Goal: Task Accomplishment & Management: Use online tool/utility

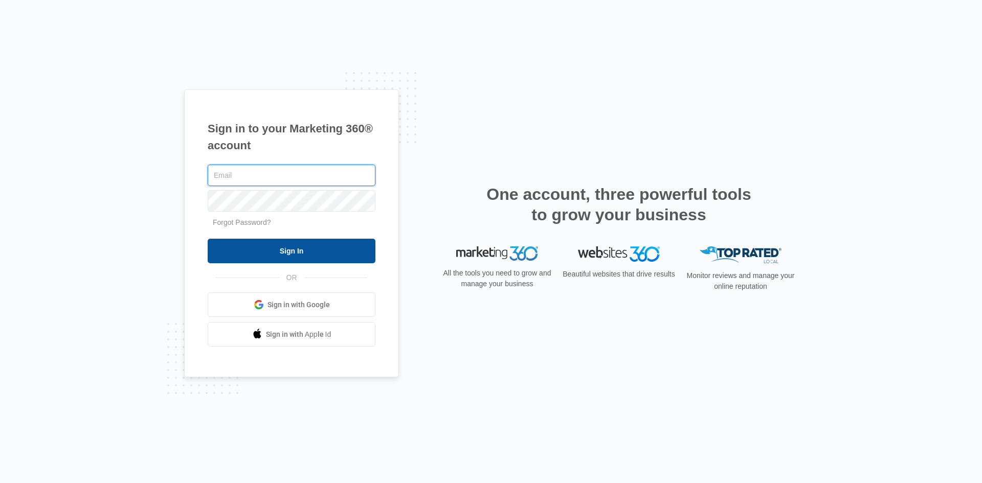
type input "kristy.brannon@ccrola.com"
click at [304, 243] on input "Sign In" at bounding box center [292, 251] width 168 height 25
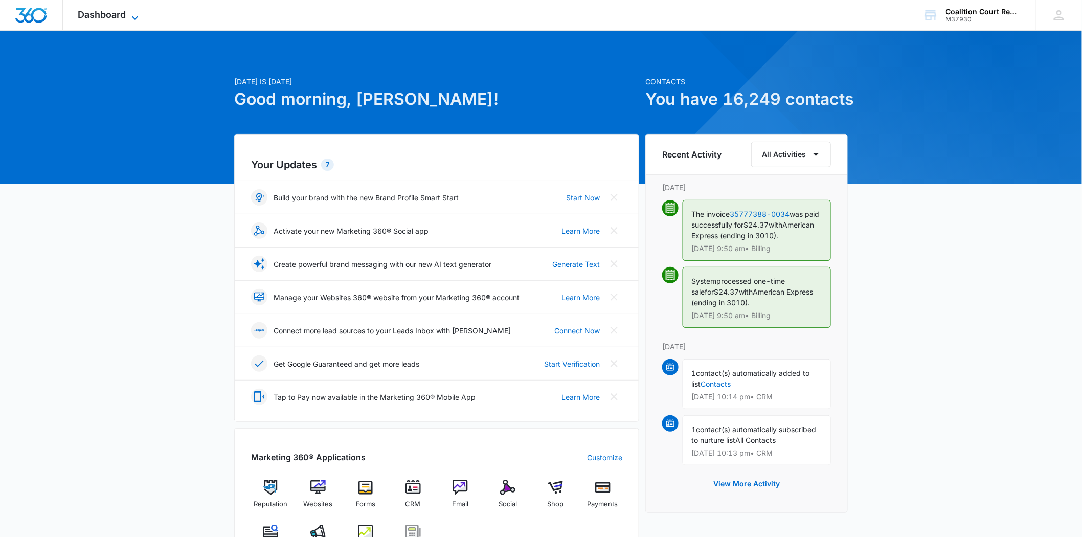
click at [125, 16] on span "Dashboard" at bounding box center [102, 14] width 48 height 11
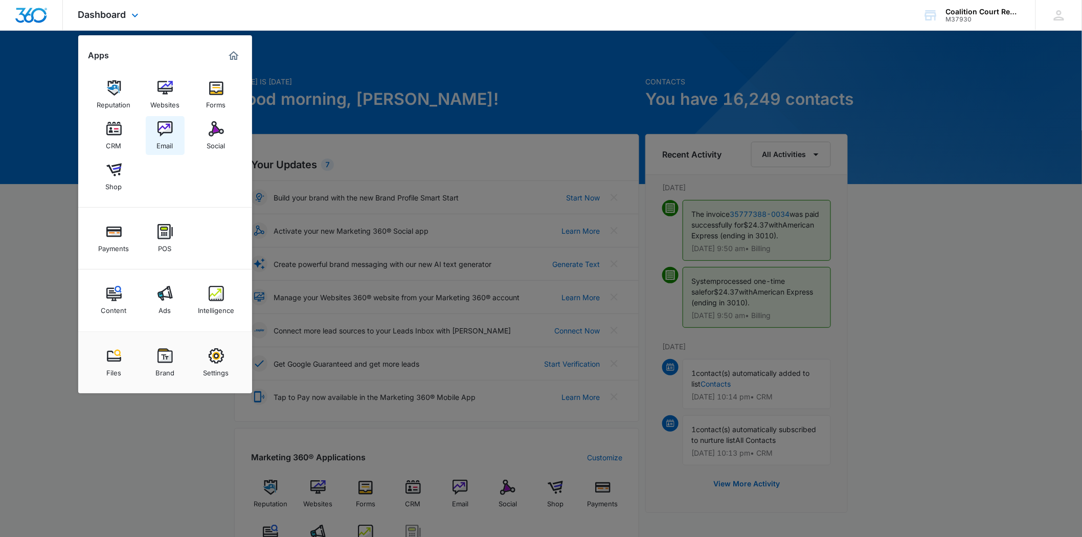
click at [163, 125] on img at bounding box center [165, 128] width 15 height 15
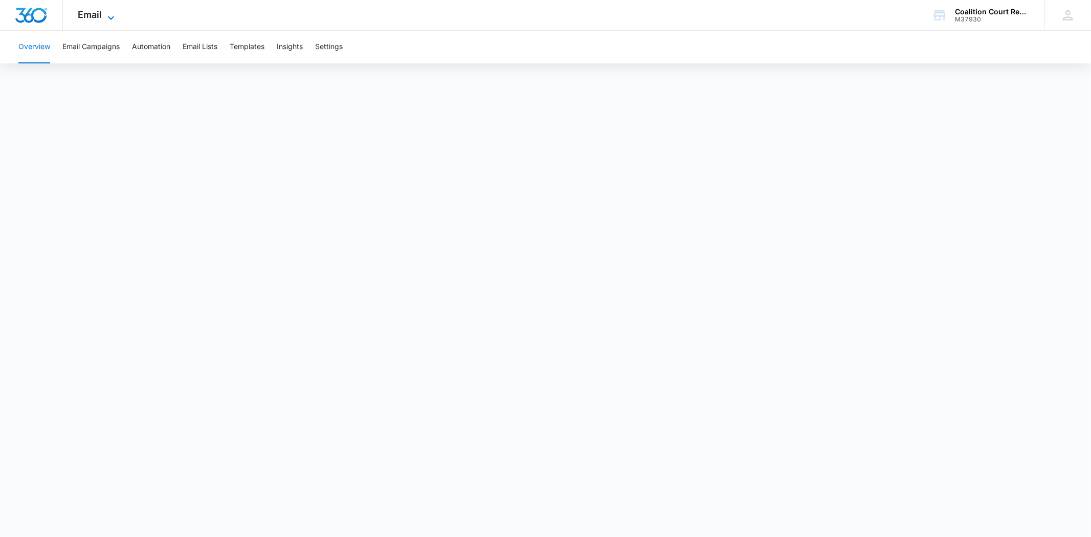
click at [112, 12] on icon at bounding box center [111, 18] width 12 height 12
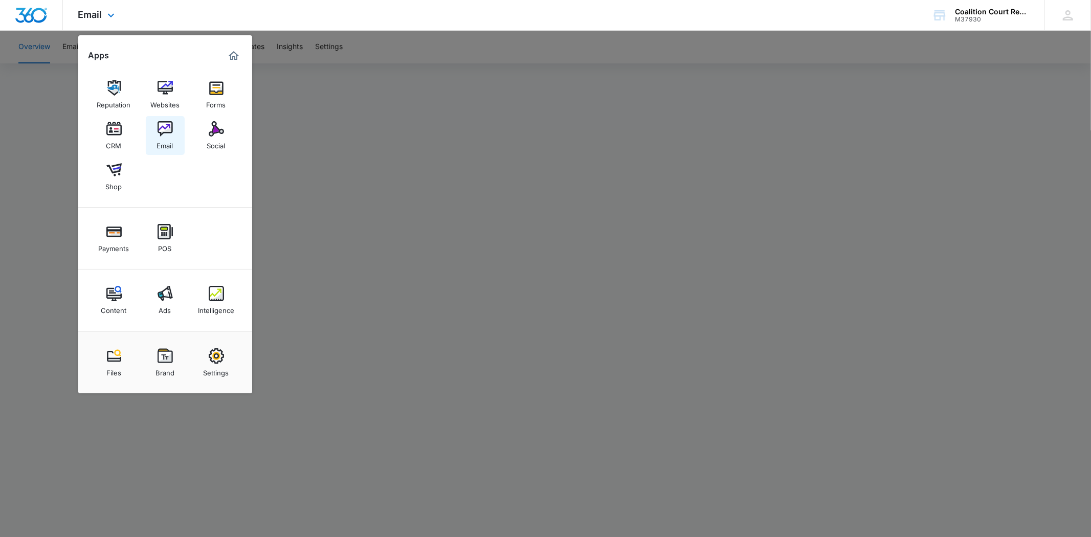
click at [156, 126] on link "Email" at bounding box center [165, 135] width 39 height 39
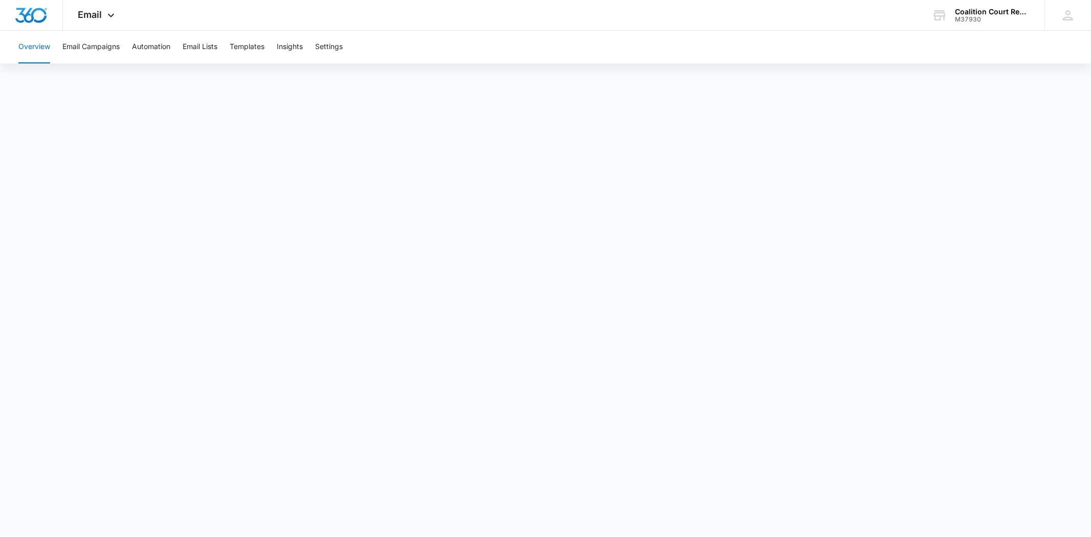
click at [131, 41] on div "Overview Email Campaigns Automation Email Lists Templates Insights Settings" at bounding box center [545, 47] width 1067 height 33
click at [83, 41] on button "Email Campaigns" at bounding box center [90, 47] width 57 height 33
